Goal: Transaction & Acquisition: Obtain resource

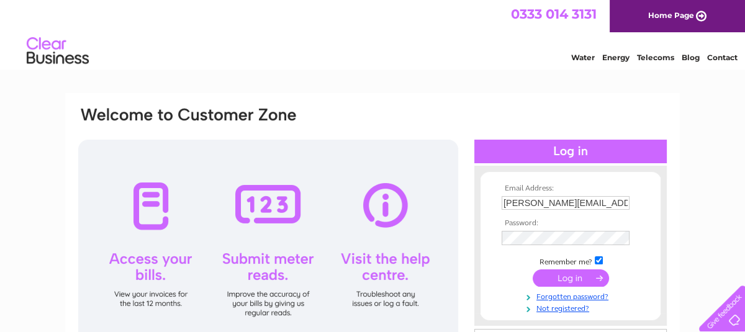
click at [566, 284] on input "submit" at bounding box center [571, 277] width 76 height 17
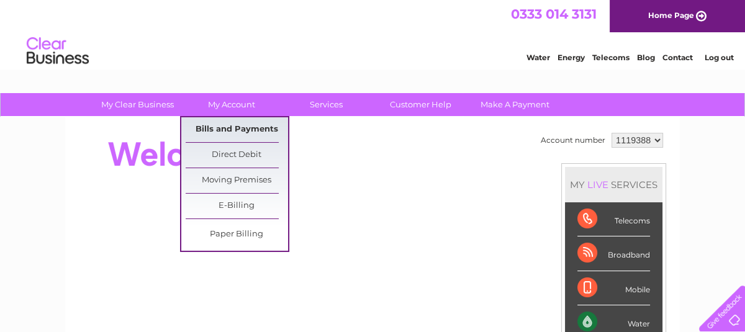
click at [244, 130] on link "Bills and Payments" at bounding box center [237, 129] width 102 height 25
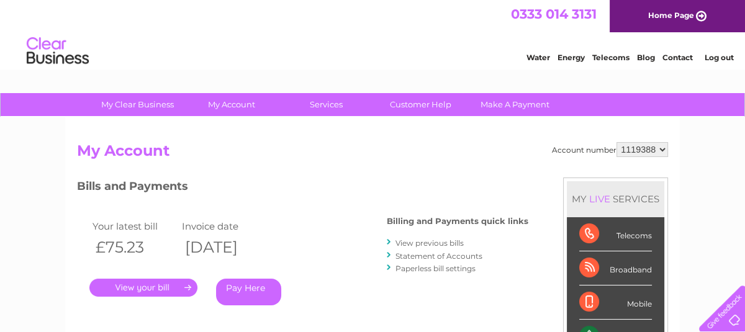
scroll to position [74, 0]
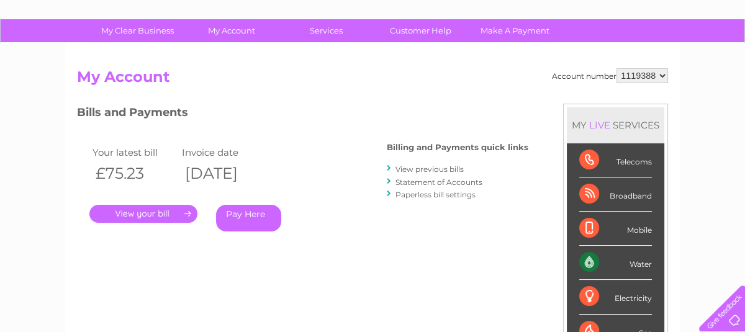
click at [158, 214] on link "." at bounding box center [143, 214] width 108 height 18
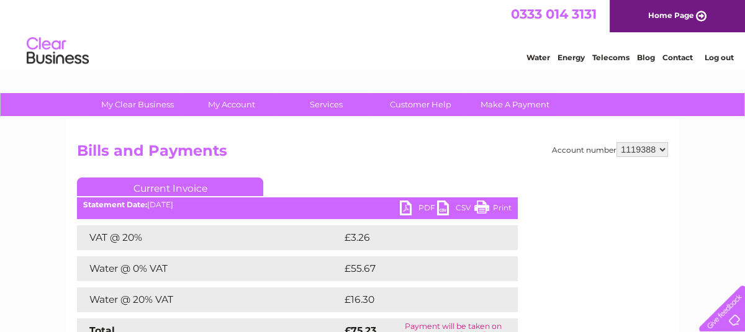
click at [417, 209] on link "PDF" at bounding box center [418, 210] width 37 height 18
click at [723, 62] on link "Log out" at bounding box center [719, 57] width 29 height 9
